Goal: Task Accomplishment & Management: Manage account settings

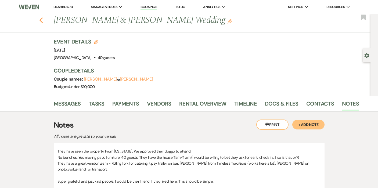
click at [40, 22] on icon "Previous" at bounding box center [41, 20] width 4 height 6
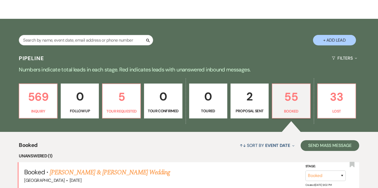
scroll to position [59, 0]
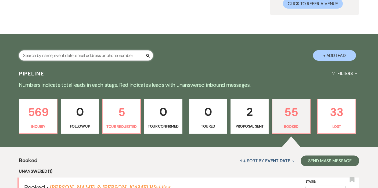
click at [66, 52] on input "text" at bounding box center [86, 55] width 134 height 10
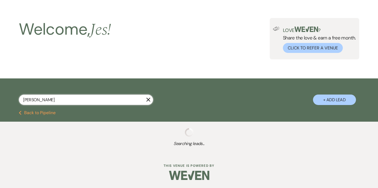
scroll to position [15, 0]
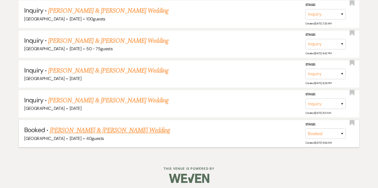
scroll to position [145, 0]
type input "[PERSON_NAME]"
click at [117, 128] on link "[PERSON_NAME] & [PERSON_NAME] Wedding" at bounding box center [110, 131] width 120 height 10
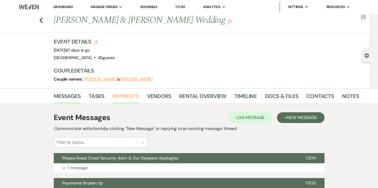
click at [129, 96] on link "Payments" at bounding box center [125, 98] width 27 height 12
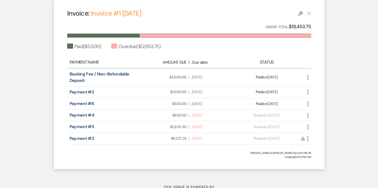
scroll to position [143, 0]
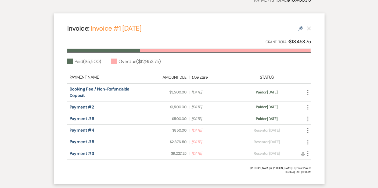
click at [308, 130] on use "button" at bounding box center [307, 130] width 1 height 5
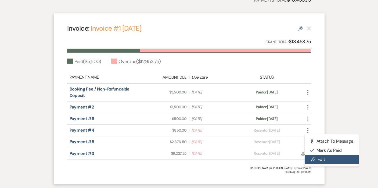
click at [315, 159] on link "Pencil Edit" at bounding box center [332, 159] width 54 height 9
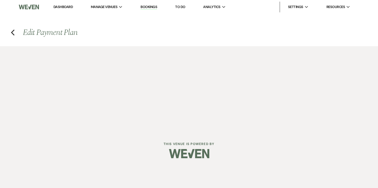
select select "20072"
select select "1"
select select "2"
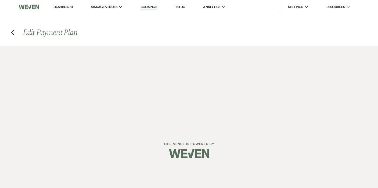
select select "flat"
select select "2"
select select "flat"
select select "2"
select select "flat"
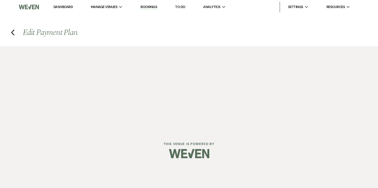
select select "client"
select select "weekly"
select select "weeks"
select select "afterDueDate"
select select "complete"
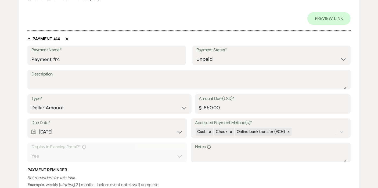
scroll to position [670, 0]
click at [228, 103] on input "850.00" at bounding box center [273, 107] width 148 height 10
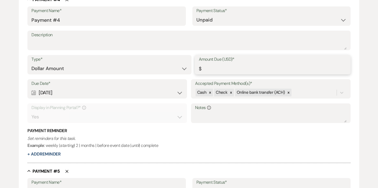
paste input "3726.50"
click at [208, 63] on input "Amount Due (USD)*" at bounding box center [273, 68] width 148 height 10
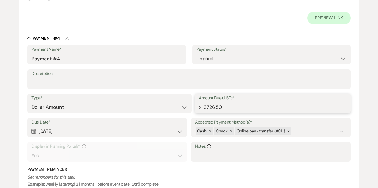
type input "3726.50"
click at [219, 174] on p "Set reminders for this task. Example : weekly | starting | 2 | months | before …" at bounding box center [188, 181] width 323 height 14
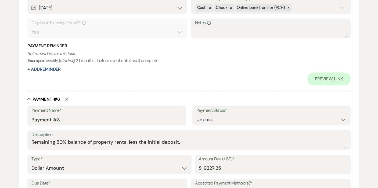
scroll to position [920, 0]
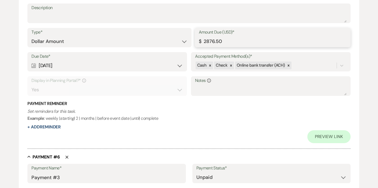
click at [225, 36] on input "2876.50" at bounding box center [273, 41] width 148 height 10
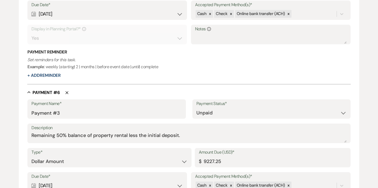
click at [212, 68] on div "Payment Reminder Set reminders for this task. Example : weekly | starting | 2 |…" at bounding box center [188, 64] width 323 height 30
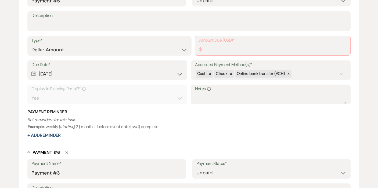
scroll to position [809, 0]
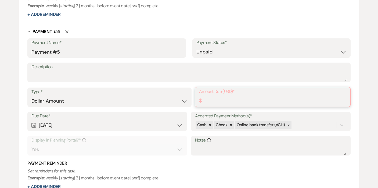
click at [229, 96] on input "Amount Due (USD)*" at bounding box center [272, 101] width 147 height 10
type input "0.00"
click at [197, 168] on p "Set reminders for this task. Example : weekly | starting | 2 | months | before …" at bounding box center [188, 175] width 323 height 14
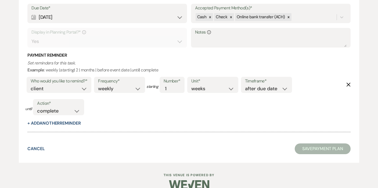
scroll to position [1089, 0]
click at [306, 144] on button "Save Payment Plan" at bounding box center [323, 149] width 56 height 11
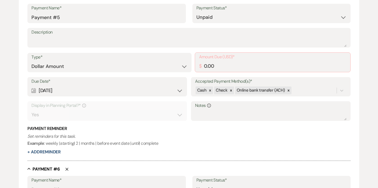
scroll to position [824, 0]
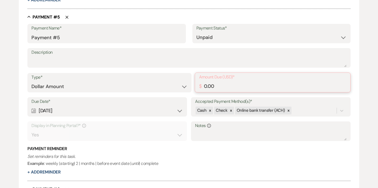
click at [229, 81] on input "0.00" at bounding box center [272, 86] width 147 height 10
click at [67, 16] on icon "Delete" at bounding box center [66, 17] width 3 height 3
type input "Payment #3"
type textarea "Remaining 50% balance of property rental less the initial deposit."
type input "9227.25"
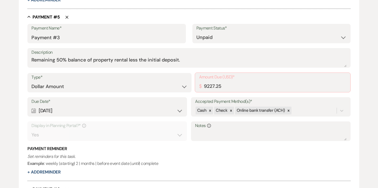
select select "client"
select select "weekly"
select select "weeks"
select select "afterDueDate"
select select "complete"
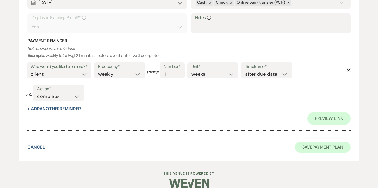
scroll to position [983, 0]
click at [318, 142] on button "Save Payment Plan" at bounding box center [323, 147] width 56 height 11
